Goal: Transaction & Acquisition: Book appointment/travel/reservation

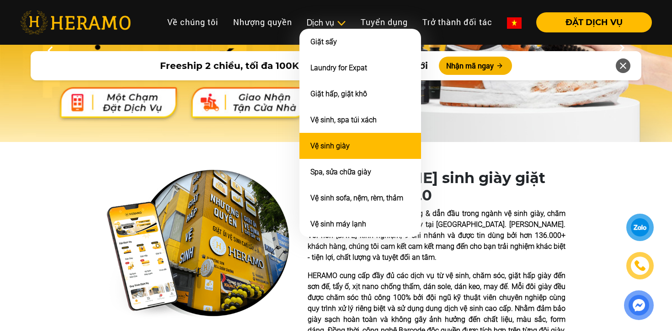
click at [331, 144] on li "Vệ sinh giày" at bounding box center [360, 146] width 122 height 26
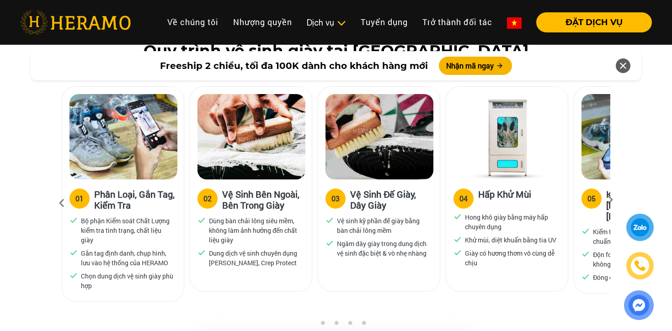
scroll to position [599, 0]
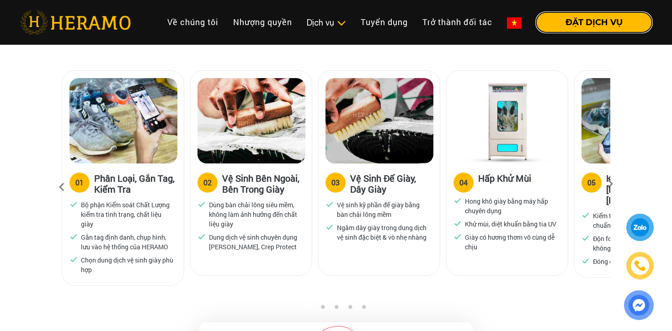
click at [598, 12] on button "ĐẶT DỊCH VỤ" at bounding box center [594, 22] width 116 height 20
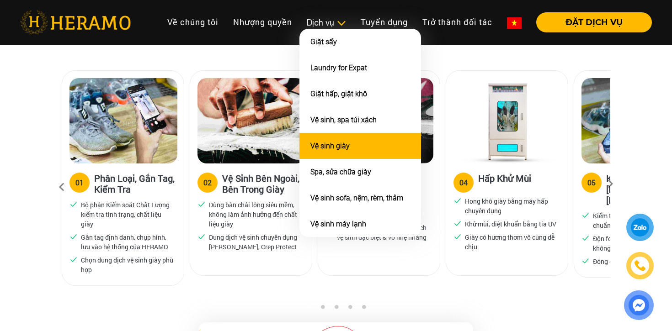
click at [318, 150] on link "Vệ sinh giày" at bounding box center [329, 146] width 39 height 9
click at [326, 147] on link "Vệ sinh giày" at bounding box center [329, 146] width 39 height 9
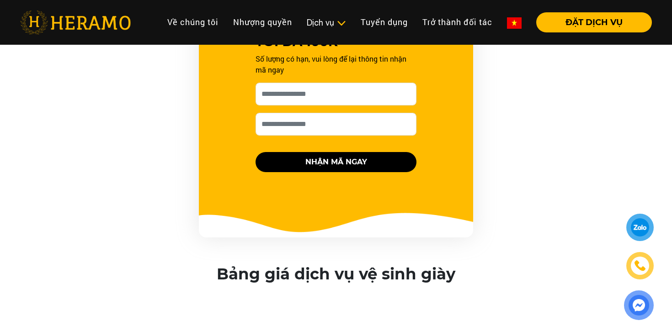
click at [157, 152] on div "FREESHIP 2 CHIỀU, TỐI ĐA 100K Số lượng có hạn, vui lòng để lại thông tin nhận m…" at bounding box center [336, 73] width 548 height 329
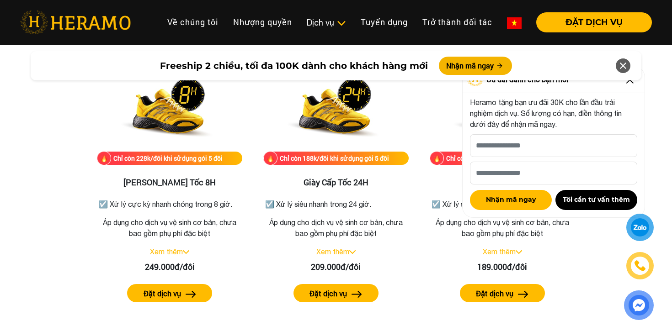
scroll to position [1595, 0]
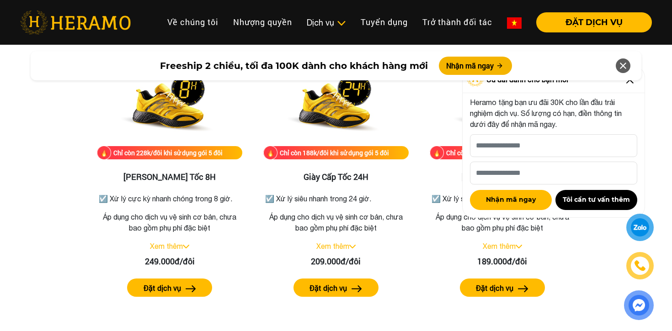
click at [622, 63] on icon at bounding box center [622, 66] width 11 height 16
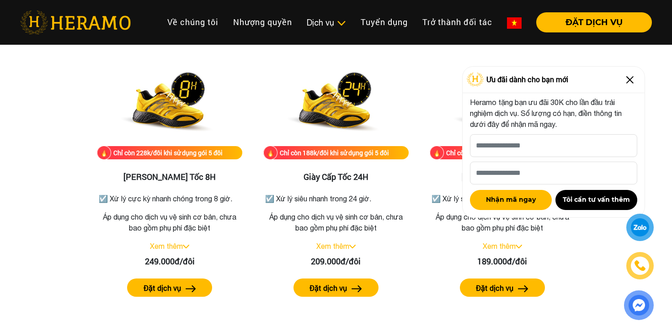
click at [628, 74] on img at bounding box center [629, 80] width 15 height 15
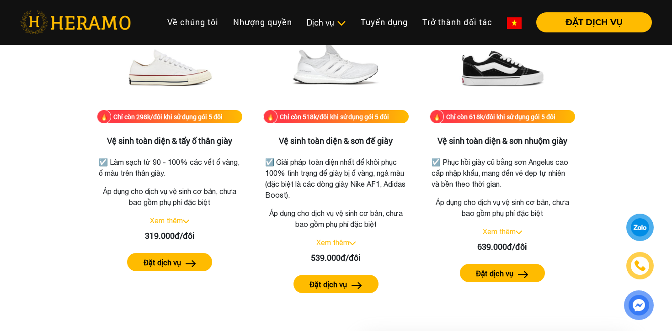
scroll to position [1925, 0]
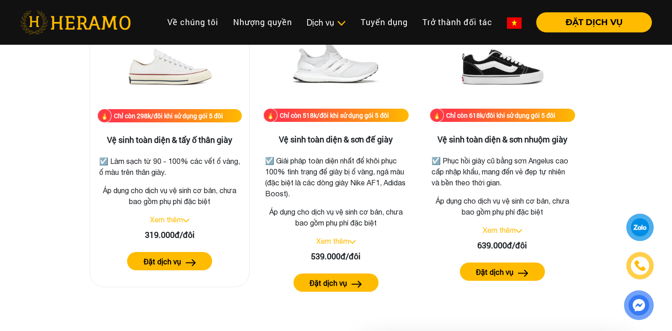
click at [223, 145] on h3 "Vệ sinh toàn diện & tẩy ố thân giày" at bounding box center [169, 140] width 144 height 10
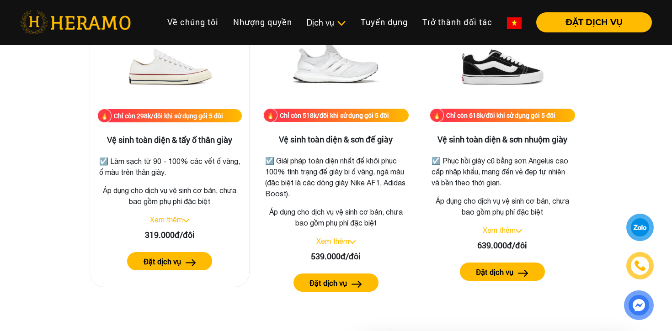
click at [223, 145] on h3 "Vệ sinh toàn diện & tẩy ố thân giày" at bounding box center [169, 140] width 144 height 10
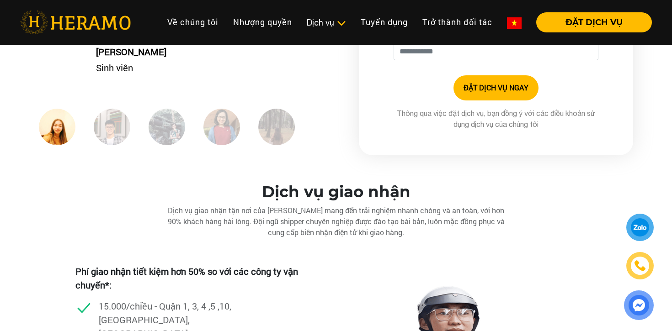
scroll to position [2575, 0]
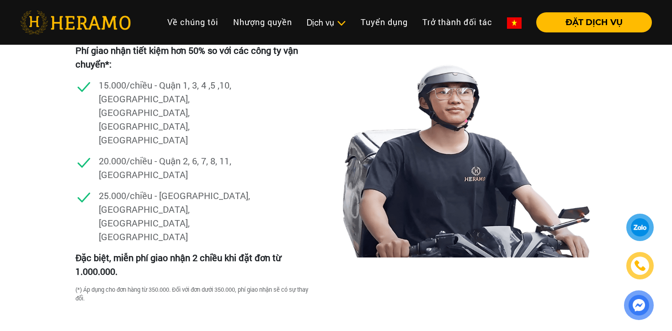
click at [164, 251] on p "Đặc biệt, miễn phí giao nhận 2 chiều khi đặt đơn từ 1.000.000." at bounding box center [192, 264] width 234 height 27
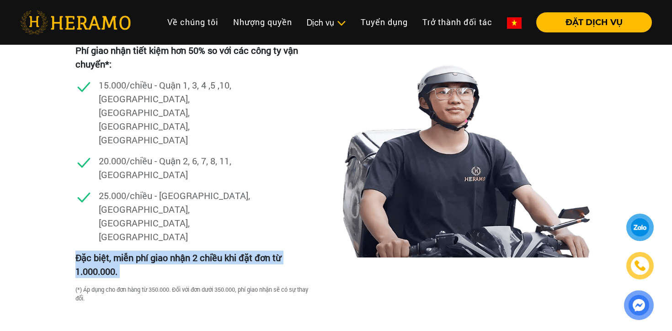
click at [164, 251] on p "Đặc biệt, miễn phí giao nhận 2 chiều khi đặt đơn từ 1.000.000." at bounding box center [192, 264] width 234 height 27
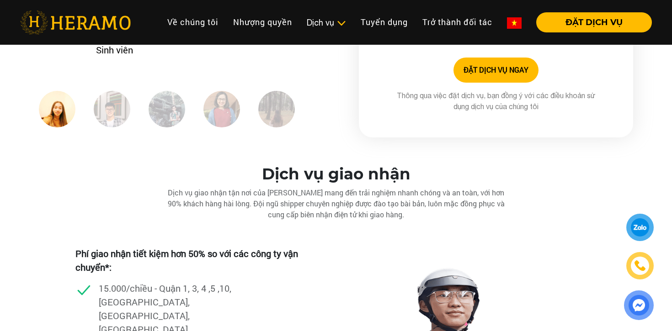
scroll to position [2149, 0]
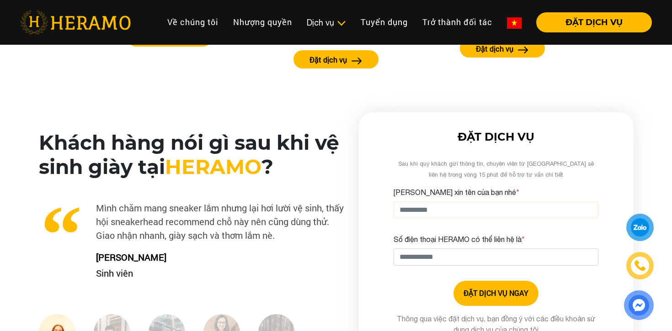
click at [491, 219] on input "[PERSON_NAME] xin tên của bạn nhé *" at bounding box center [495, 209] width 205 height 17
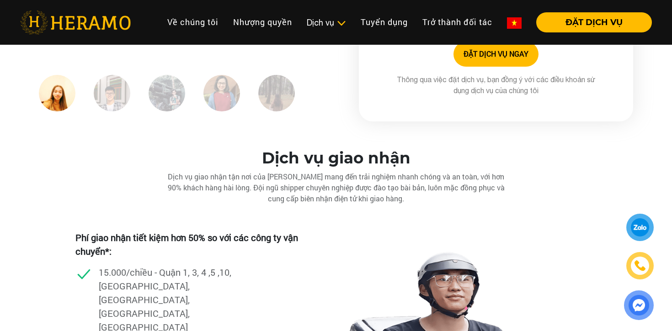
scroll to position [2426, 0]
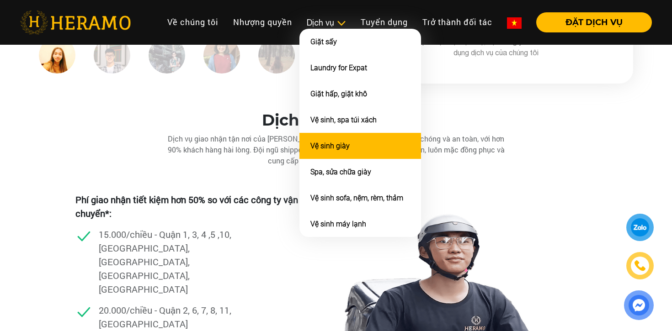
click at [323, 150] on link "Vệ sinh giày" at bounding box center [329, 146] width 39 height 9
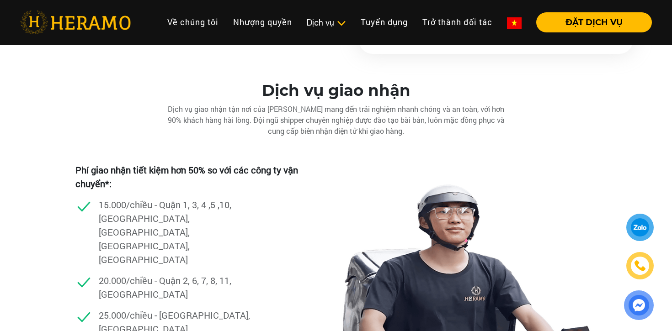
scroll to position [2308, 0]
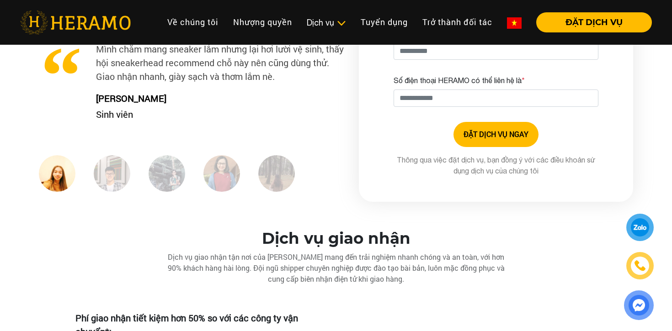
click at [79, 36] on link at bounding box center [75, 22] width 111 height 28
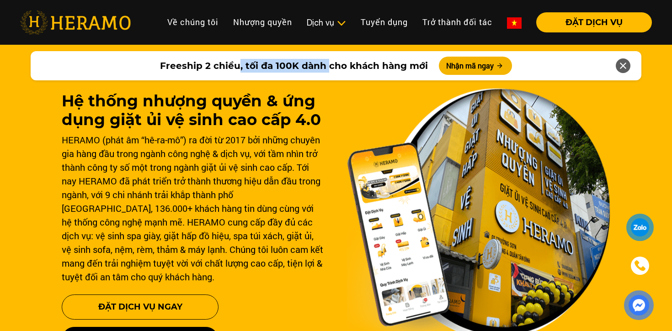
drag, startPoint x: 241, startPoint y: 67, endPoint x: 332, endPoint y: 71, distance: 90.5
click at [332, 70] on span "Freeship 2 chiều, tối đa 100K dành cho khách hàng mới" at bounding box center [294, 66] width 268 height 14
click at [332, 71] on span "Freeship 2 chiều, tối đa 100K dành cho khách hàng mới" at bounding box center [294, 66] width 268 height 14
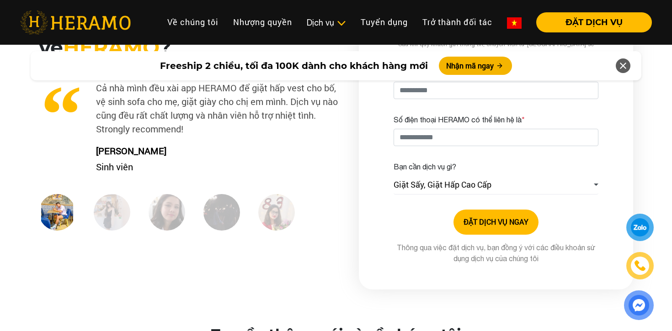
scroll to position [1401, 0]
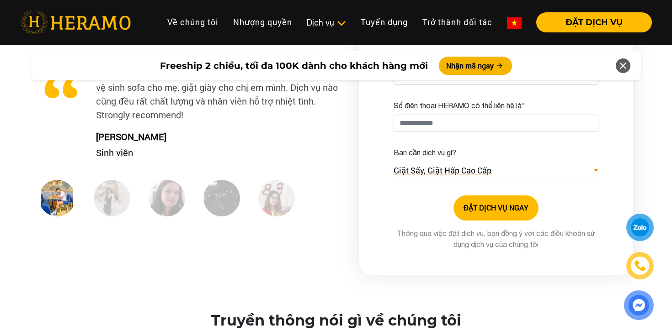
click at [482, 177] on span "Giặt Sấy, Giặt Hấp Cao Cấp" at bounding box center [442, 170] width 98 height 12
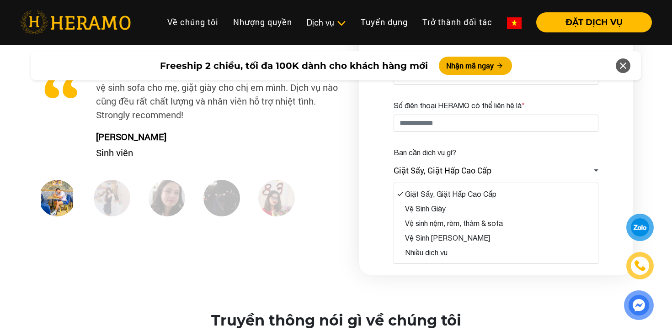
click at [359, 221] on div "ĐẶT DỊCH VỤ Sau khi quý khách gửi thông tin, chuyên viên từ HERAMO sẽ liên hệ t…" at bounding box center [496, 127] width 274 height 297
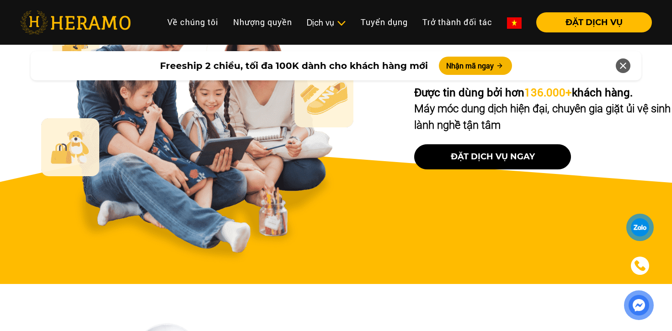
scroll to position [3411, 0]
